Goal: Task Accomplishment & Management: Manage account settings

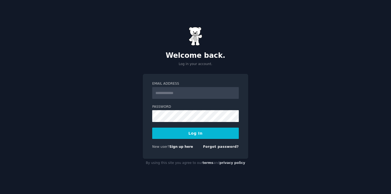
click at [180, 93] on input "Email Address" at bounding box center [195, 93] width 87 height 12
type input "**********"
click at [188, 135] on button "Log In" at bounding box center [195, 133] width 87 height 11
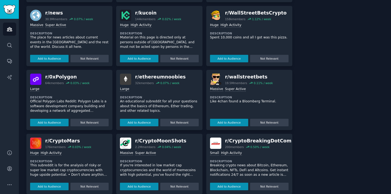
scroll to position [744, 0]
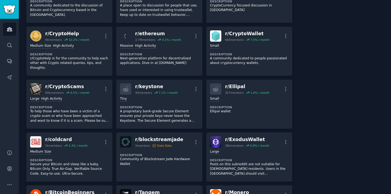
scroll to position [0, 0]
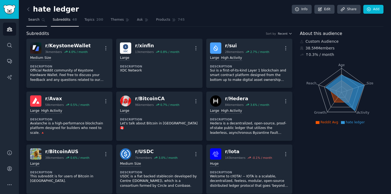
click at [35, 19] on span "Search" at bounding box center [33, 19] width 11 height 5
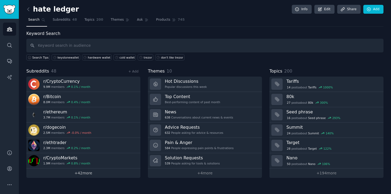
click at [74, 172] on link "+ 42 more" at bounding box center [83, 173] width 114 height 9
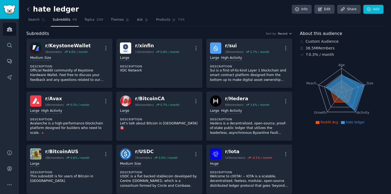
click at [27, 11] on icon at bounding box center [29, 9] width 6 height 6
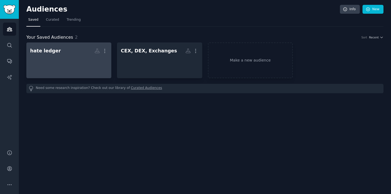
click at [56, 66] on div at bounding box center [69, 65] width 78 height 19
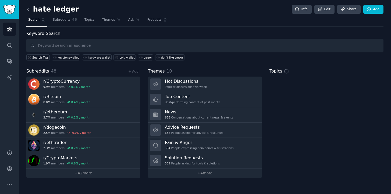
click at [29, 9] on icon at bounding box center [29, 9] width 6 height 6
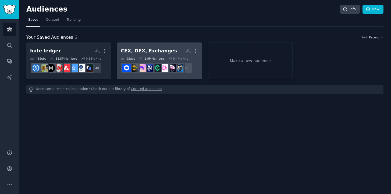
click at [138, 48] on div "CEX, DEX, Exchanges" at bounding box center [149, 51] width 56 height 7
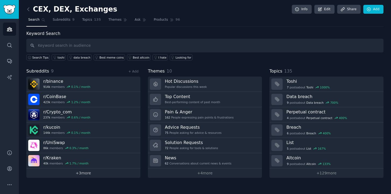
click at [79, 174] on link "+ 3 more" at bounding box center [83, 173] width 114 height 9
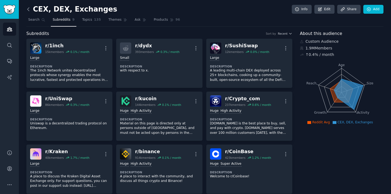
click at [28, 10] on icon at bounding box center [29, 9] width 6 height 6
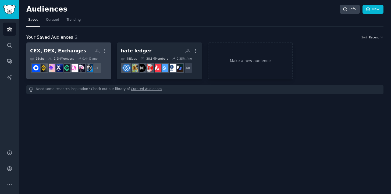
click at [76, 48] on div "CEX, DEX, Exchanges" at bounding box center [58, 51] width 56 height 7
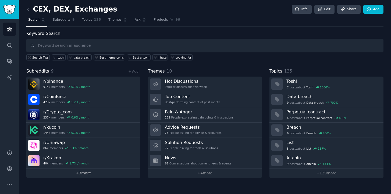
click at [86, 175] on link "+ 3 more" at bounding box center [83, 173] width 114 height 9
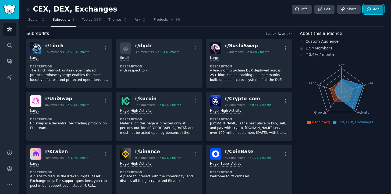
click at [372, 11] on link "Add" at bounding box center [374, 9] width 20 height 9
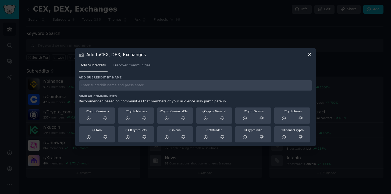
click at [123, 85] on input "text" at bounding box center [196, 85] width 234 height 10
type input "metamask"
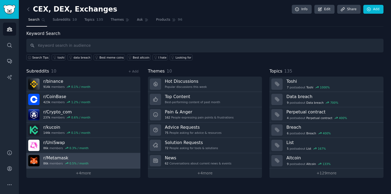
click at [105, 161] on link "r/ Metamask 86k members 0.5 % / month" at bounding box center [83, 160] width 114 height 15
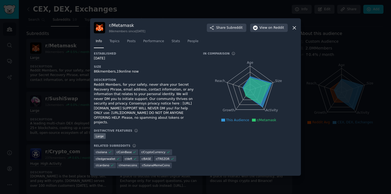
click at [292, 27] on icon at bounding box center [295, 28] width 6 height 6
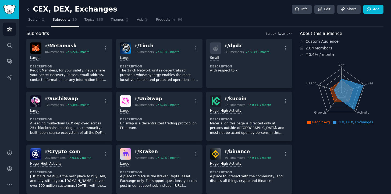
click at [29, 9] on icon at bounding box center [29, 9] width 6 height 6
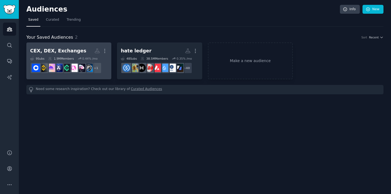
click at [80, 50] on h2 "CEX, DEX, Exchanges More" at bounding box center [69, 50] width 78 height 9
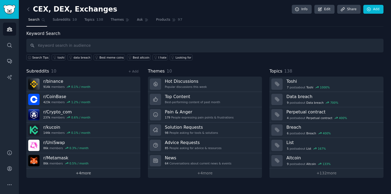
click at [83, 173] on link "+ 4 more" at bounding box center [83, 173] width 114 height 9
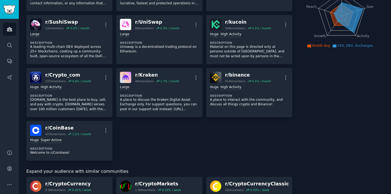
scroll to position [103, 0]
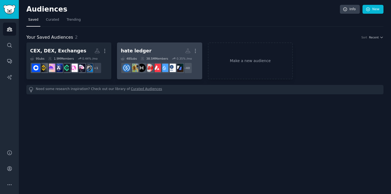
click at [140, 51] on div "hate ledger" at bounding box center [136, 51] width 31 height 7
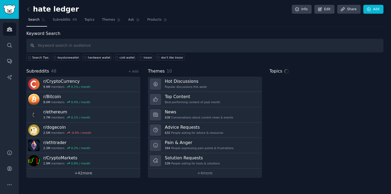
click at [75, 173] on link "+ 42 more" at bounding box center [83, 173] width 114 height 9
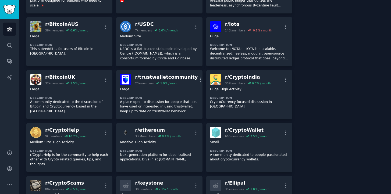
scroll to position [129, 0]
